Goal: Check status: Check status

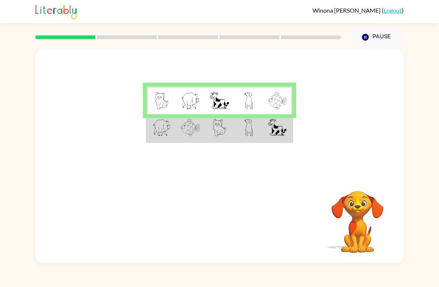
click at [262, 129] on td at bounding box center [248, 128] width 29 height 28
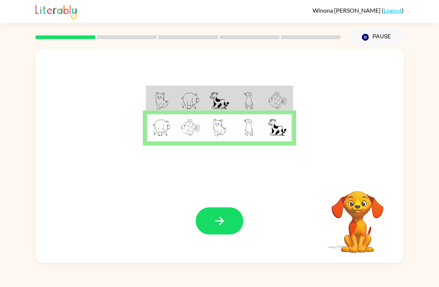
click at [234, 228] on button "button" at bounding box center [220, 220] width 48 height 27
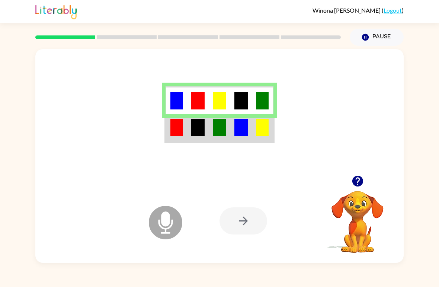
click at [175, 126] on img at bounding box center [177, 128] width 13 height 18
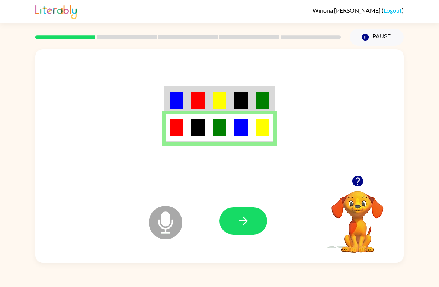
click at [254, 223] on button "button" at bounding box center [244, 220] width 48 height 27
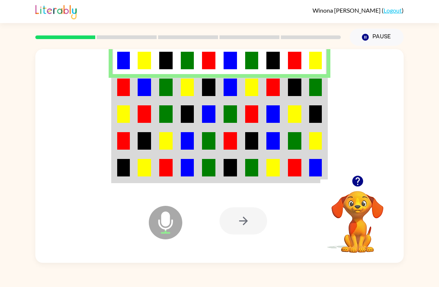
click at [135, 85] on td at bounding box center [145, 87] width 22 height 27
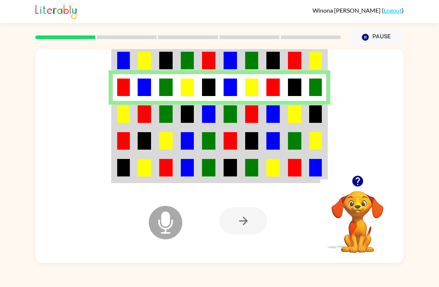
click at [124, 119] on img at bounding box center [123, 114] width 13 height 18
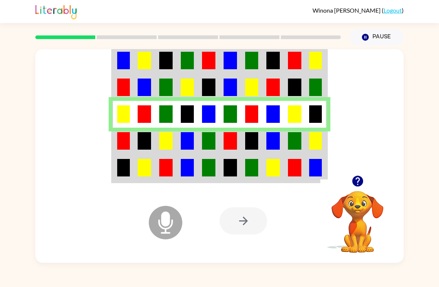
click at [148, 142] on img at bounding box center [144, 141] width 13 height 18
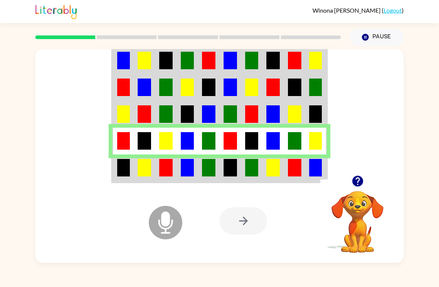
click at [142, 166] on img at bounding box center [144, 168] width 13 height 18
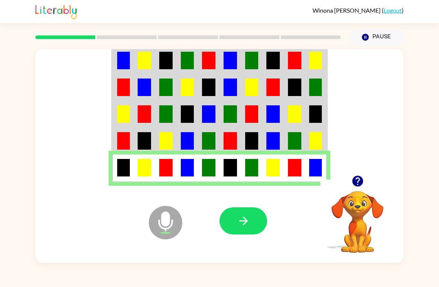
click at [234, 218] on button "button" at bounding box center [244, 220] width 48 height 27
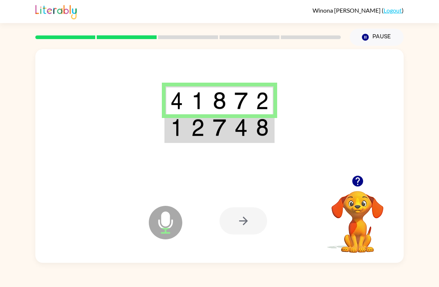
click at [229, 128] on td at bounding box center [220, 128] width 22 height 28
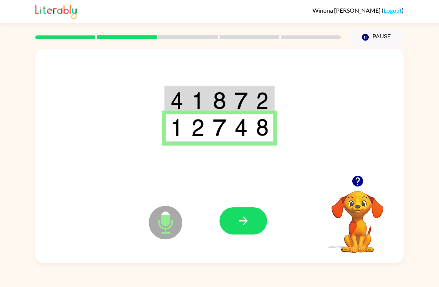
click at [259, 219] on button "button" at bounding box center [244, 220] width 48 height 27
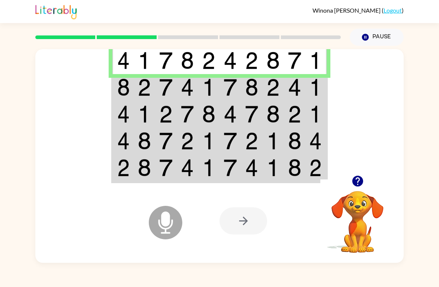
click at [172, 91] on img at bounding box center [165, 88] width 13 height 18
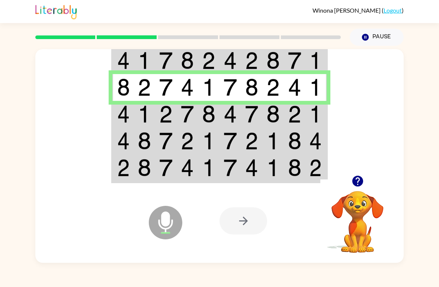
click at [182, 117] on img at bounding box center [187, 114] width 13 height 18
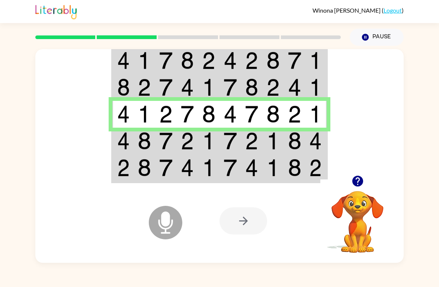
click at [182, 143] on img at bounding box center [187, 141] width 13 height 18
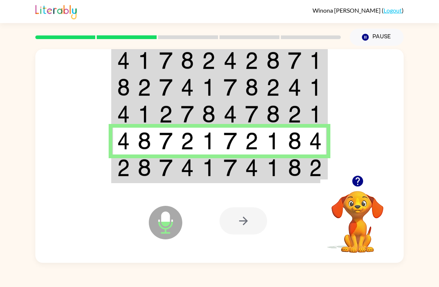
click at [199, 163] on td at bounding box center [209, 169] width 22 height 28
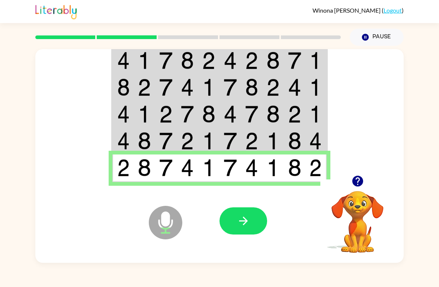
click at [243, 221] on icon "button" at bounding box center [243, 220] width 13 height 13
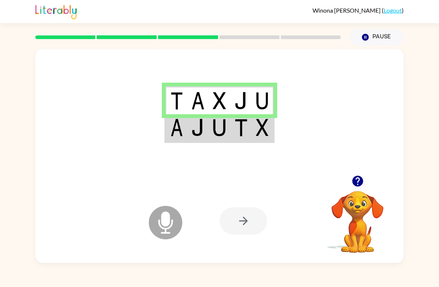
click at [179, 131] on img at bounding box center [177, 128] width 13 height 18
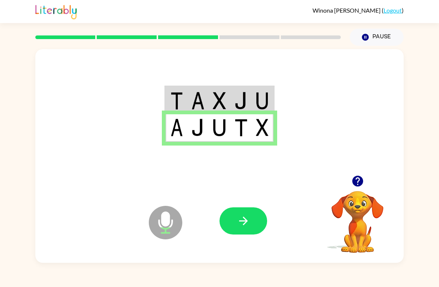
click at [246, 225] on icon "button" at bounding box center [243, 220] width 13 height 13
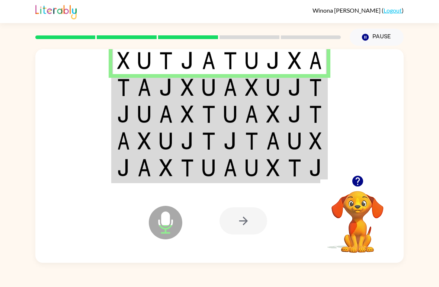
click at [187, 86] on img at bounding box center [187, 88] width 13 height 18
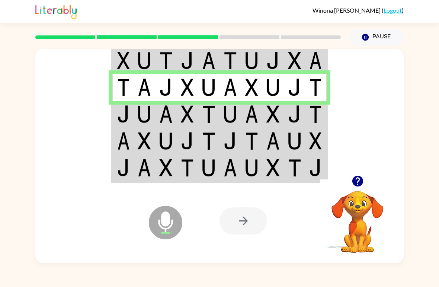
click at [194, 120] on img at bounding box center [187, 114] width 13 height 18
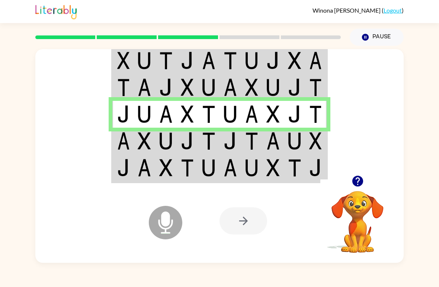
click at [125, 147] on img at bounding box center [123, 141] width 13 height 18
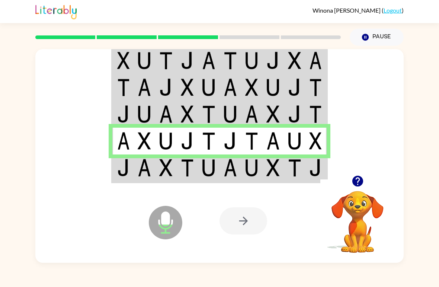
click at [279, 142] on img at bounding box center [273, 141] width 13 height 18
click at [276, 172] on img at bounding box center [273, 168] width 13 height 18
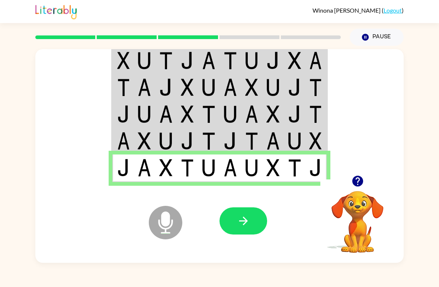
click at [248, 222] on icon "button" at bounding box center [243, 221] width 9 height 9
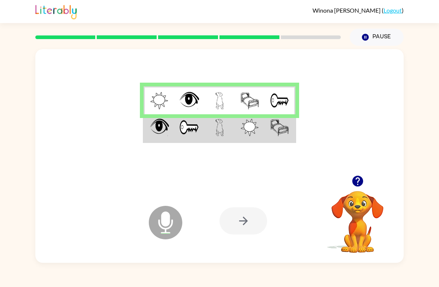
click at [159, 123] on img at bounding box center [159, 128] width 19 height 18
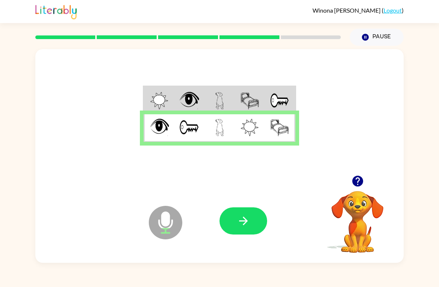
click at [251, 221] on button "button" at bounding box center [244, 220] width 48 height 27
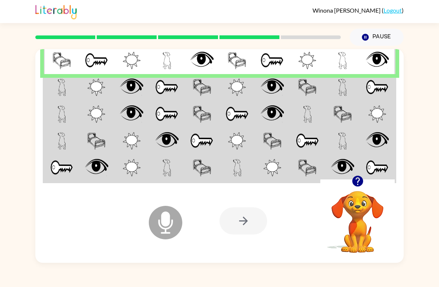
click at [62, 89] on img at bounding box center [62, 88] width 9 height 18
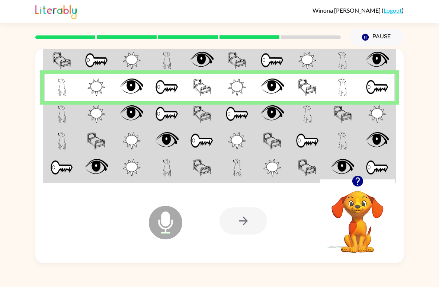
click at [64, 115] on img at bounding box center [62, 114] width 9 height 18
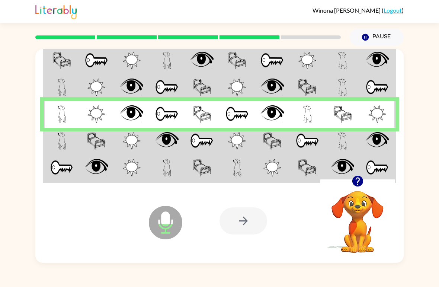
click at [66, 145] on td at bounding box center [61, 141] width 35 height 27
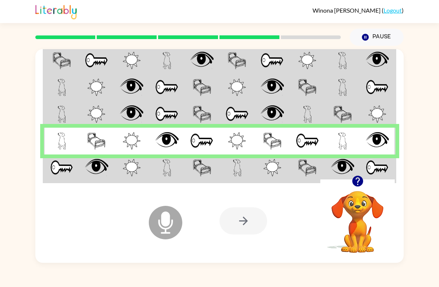
click at [59, 174] on img at bounding box center [61, 168] width 23 height 18
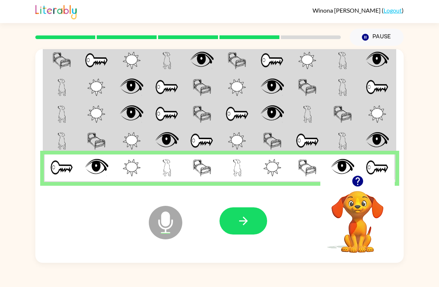
click at [245, 214] on button "button" at bounding box center [244, 220] width 48 height 27
